Goal: Task Accomplishment & Management: Manage account settings

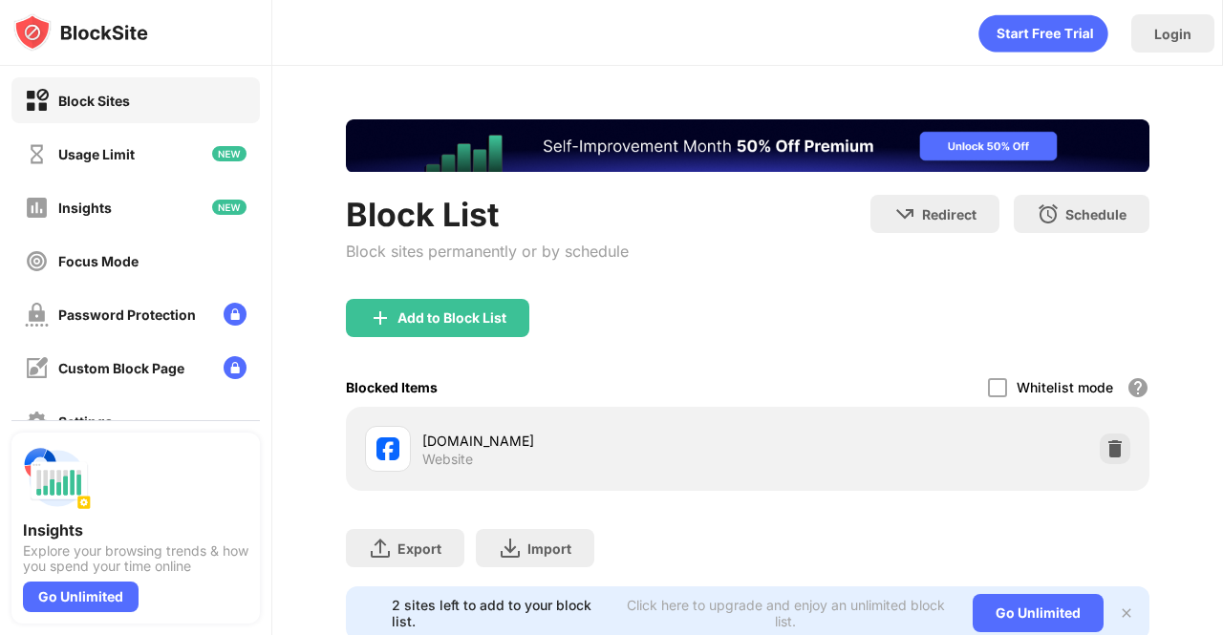
click at [1108, 375] on div "Whitelist mode Block all websites except for those in your whitelist. Whitelist…" at bounding box center [1068, 387] width 161 height 39
click at [1091, 454] on div "[DOMAIN_NAME] Website" at bounding box center [747, 448] width 780 height 61
click at [1105, 453] on img at bounding box center [1114, 448] width 19 height 19
